Goal: Find specific page/section

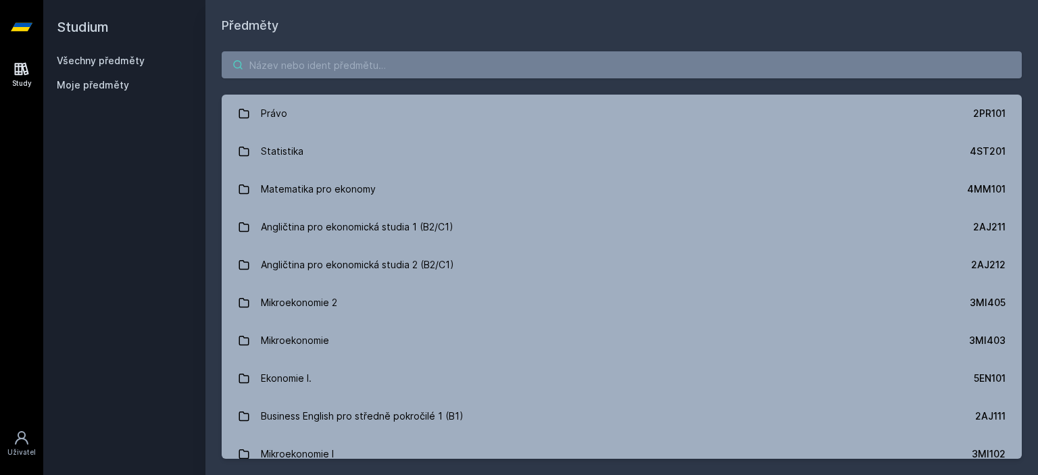
click at [375, 72] on input "search" at bounding box center [622, 64] width 800 height 27
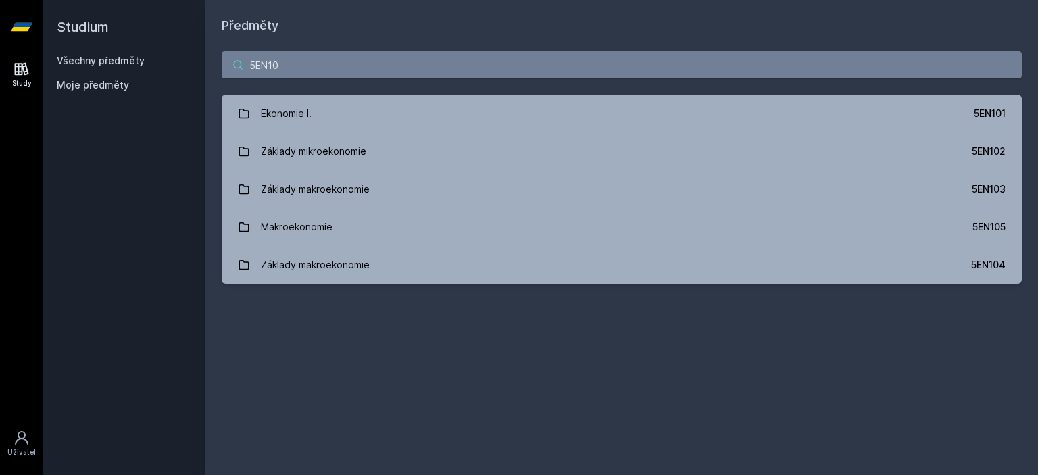
type input "5EN10"
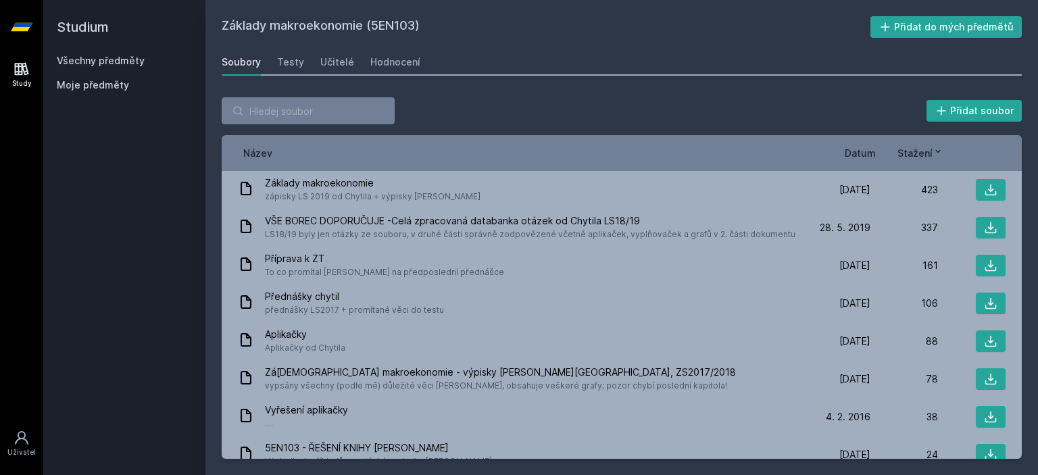
click at [284, 146] on div "Název" at bounding box center [521, 153] width 576 height 14
click at [269, 156] on span "Název" at bounding box center [257, 153] width 29 height 14
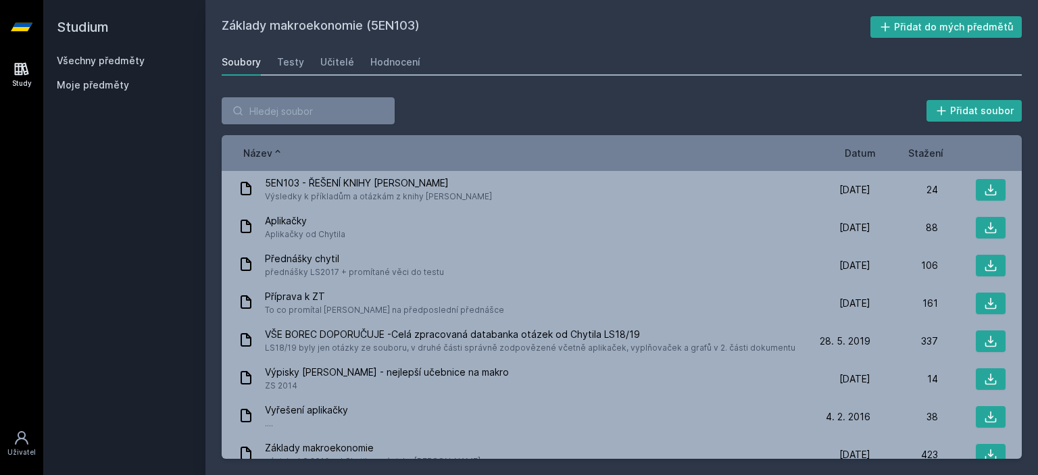
click at [266, 154] on span "Název" at bounding box center [257, 153] width 29 height 14
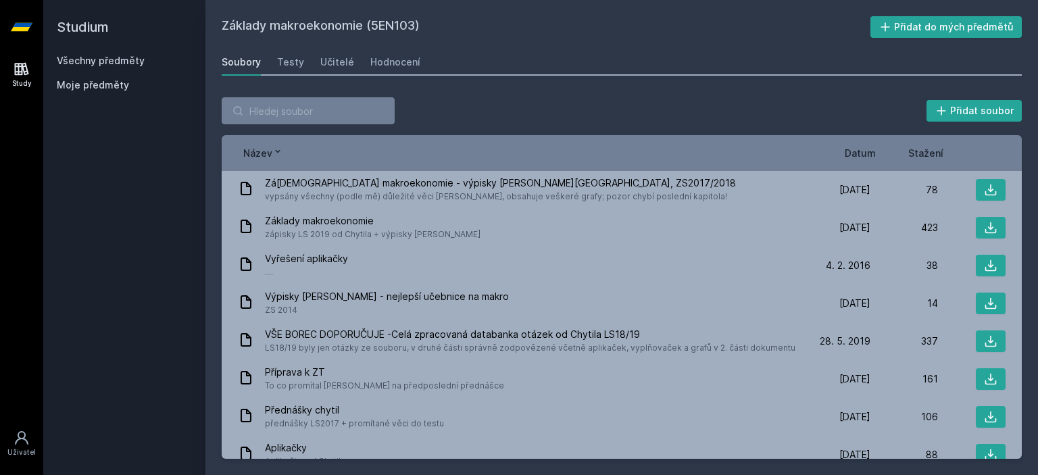
click at [270, 159] on span "Název" at bounding box center [257, 153] width 29 height 14
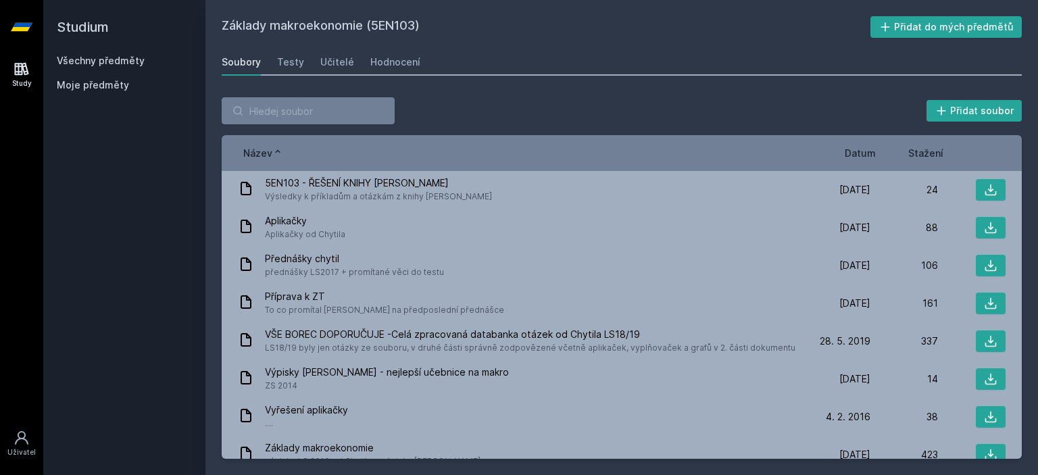
click at [871, 148] on span "Datum" at bounding box center [860, 153] width 31 height 14
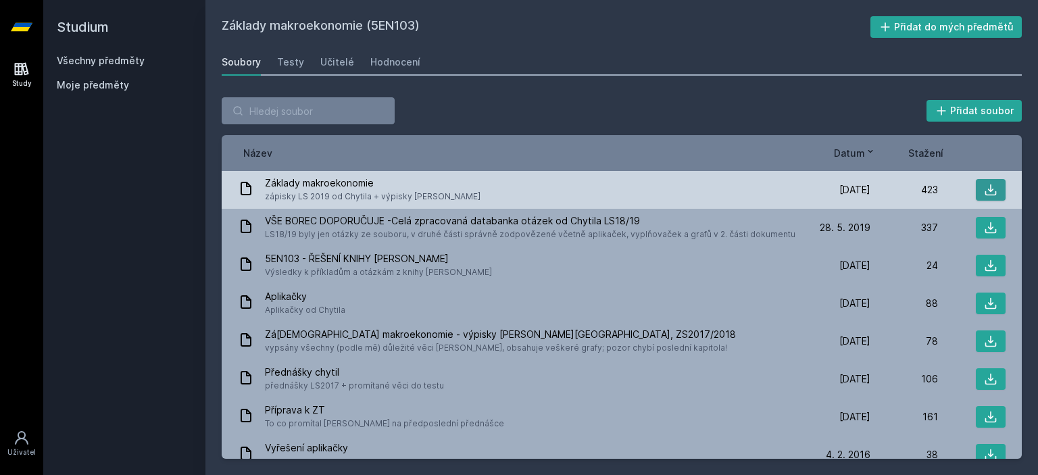
click at [987, 189] on icon at bounding box center [991, 190] width 14 height 14
